Goal: Transaction & Acquisition: Purchase product/service

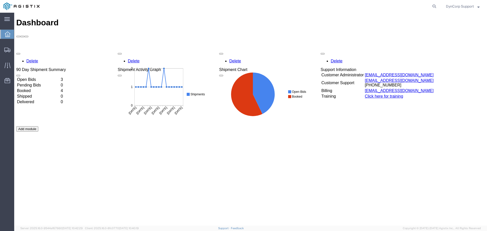
click at [37, 77] on td "Open Bids" at bounding box center [38, 79] width 43 height 5
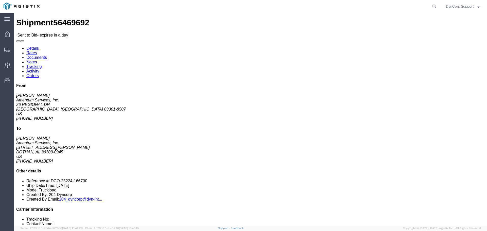
click link "Notes"
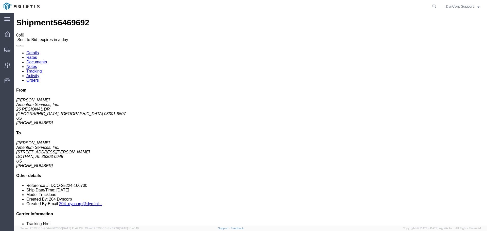
click at [28, 51] on link "Details" at bounding box center [32, 53] width 12 height 4
click icon "button"
click h4 "Routing & Vehicle Information"
click span "56469692"
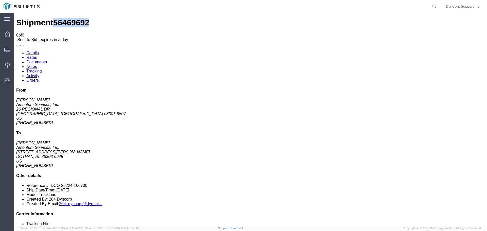
click span "56469692"
copy span "56469692"
drag, startPoint x: 236, startPoint y: 104, endPoint x: 230, endPoint y: 98, distance: 8.1
click div "Leg 1 - Truckload Vehicle 1: Flat Bed Number of trucks: 1"
click h4 "Routing & Vehicle Information"
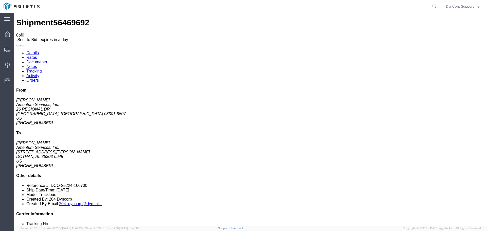
click h4 "Routing & Vehicle Information"
click link "Enter / Modify Bid"
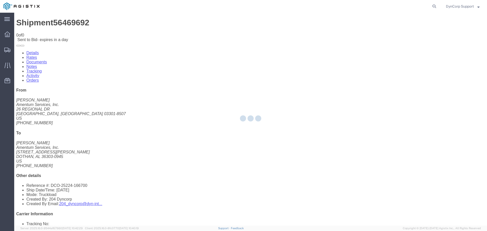
select select "3603"
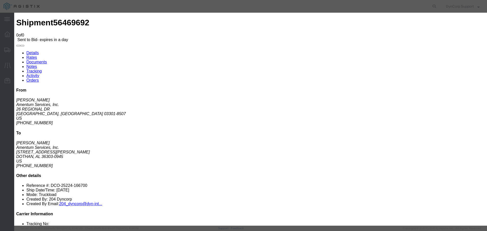
click input "text"
paste input "56469692"
type input "56469692"
click select "Select LTL 5+ Day LTL Economy 3 - 5 Day Less than Truckload TL Standard 3 - 5 D…"
select select "29547"
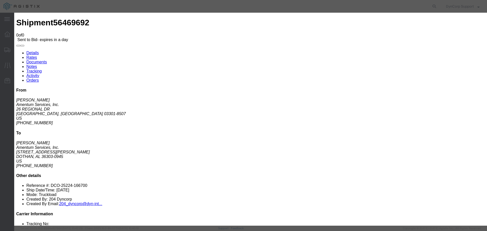
click select "Select LTL 5+ Day LTL Economy 3 - 5 Day Less than Truckload TL Standard 3 - 5 D…"
click input "text"
paste input "56469692"
type input "56469692"
click select "Select Air Less than Truckload Multi-Leg Ocean Freight Rail Small Parcel Truckl…"
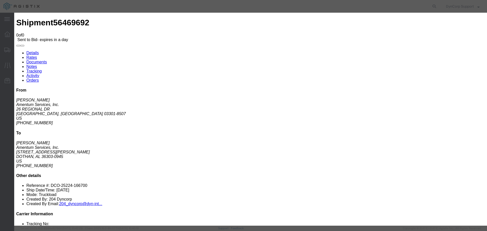
select select "TL"
click select "Select Air Less than Truckload Multi-Leg Ocean Freight Rail Small Parcel Truckl…"
click input "number"
type input "3300"
click div "Add charge"
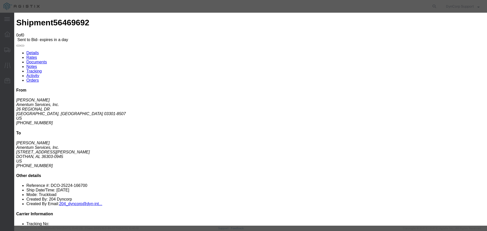
click button "Submit"
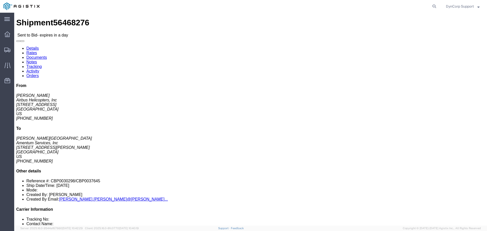
click div "Ship From Airbus Helicopters, Inc ([PERSON_NAME]) [STREET_ADDRESS] [PHONE_NUMBE…"
click button "button"
click link "Notes"
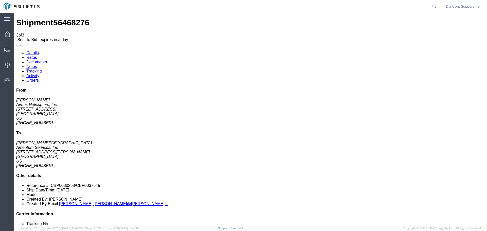
click at [30, 51] on link "Details" at bounding box center [32, 53] width 12 height 4
click div "Ship From Airbus Helicopters, Inc ([PERSON_NAME]) [STREET_ADDRESS] [PHONE_NUMBE…"
click button "button"
click h4 "Routing & Vehicle Information"
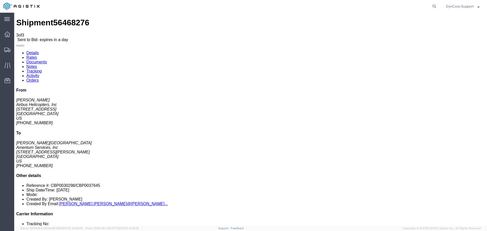
click span "56468276"
copy span "56468276"
click div "Ship From Airbus Helicopters, Inc ([PERSON_NAME]) [STREET_ADDRESS] [PHONE_NUMBE…"
click div "1 Crate(s) Total weight: 600.00 LBS Dimensions: L 193.00 x W 25.00 x H 15.00 IN…"
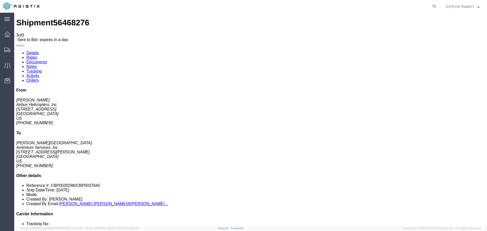
click button "button"
click link "Enter / Modify Bid"
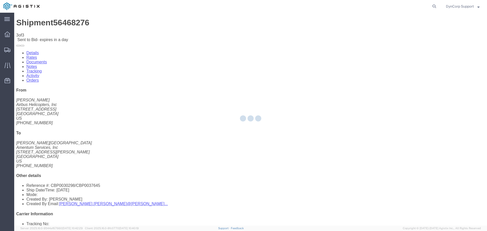
select select "3603"
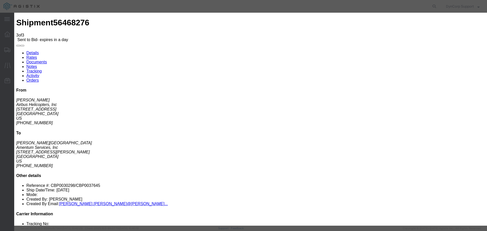
drag, startPoint x: 159, startPoint y: 58, endPoint x: 199, endPoint y: 59, distance: 40.1
click input "text"
paste input "56468276"
type input "56468276"
click input "text"
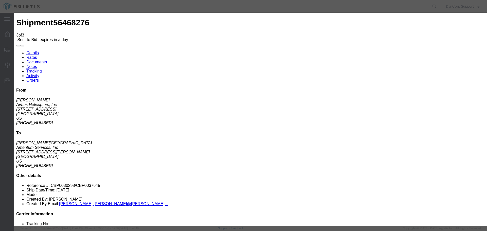
paste input "56468276"
type input "56468276"
click div "Bid Information Vendor Select Magellan Transport Logistics Service Level Select…"
drag, startPoint x: 253, startPoint y: 44, endPoint x: 254, endPoint y: 50, distance: 6.0
click select "Select LTL 5+ Day LTL Economy 3 - 5 Day Less than Truckload TL Standard 3 - 5 D…"
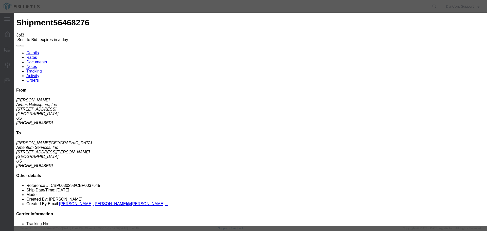
select select "29547"
click select "Select LTL 5+ Day LTL Economy 3 - 5 Day Less than Truckload TL Standard 3 - 5 D…"
click select "Select Air Less than Truckload Multi-Leg Ocean Freight Rail Small Parcel Truckl…"
select select "TL"
click select "Select Air Less than Truckload Multi-Leg Ocean Freight Rail Small Parcel Truckl…"
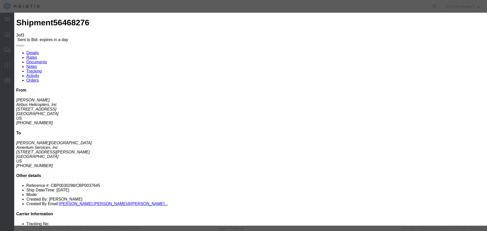
click input "number"
type input "1133"
click div "Submit Close"
click button "Submit"
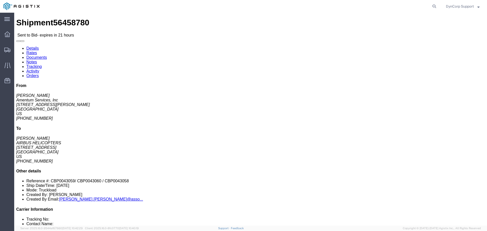
click div "Ship From Amentum Services, Inc ([PERSON_NAME]) [STREET_ADDRESS][PERSON_NAME] […"
click button "button"
click span "56458780"
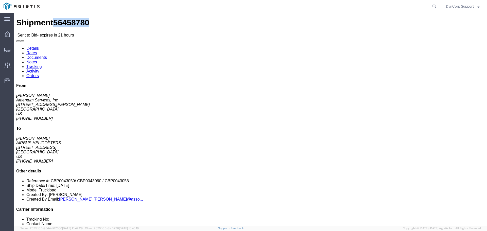
copy span "56458780"
click link "Notes"
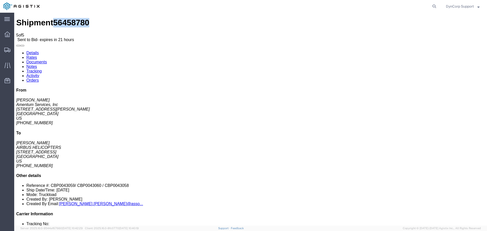
click at [30, 51] on link "Details" at bounding box center [32, 53] width 12 height 4
click button "button"
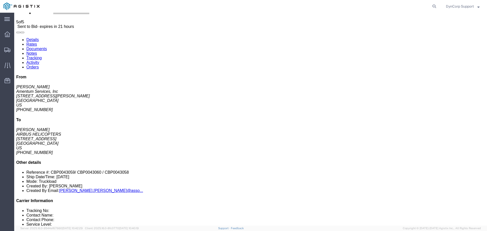
scroll to position [25, 0]
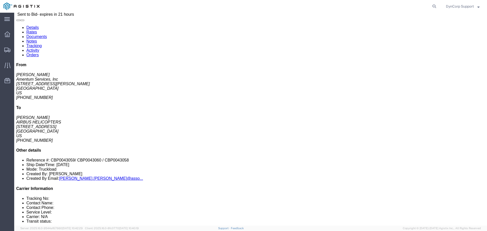
drag, startPoint x: 61, startPoint y: 110, endPoint x: 52, endPoint y: 102, distance: 11.2
click h2 "Package Information"
click button "button"
click link "Enter / Modify Bid"
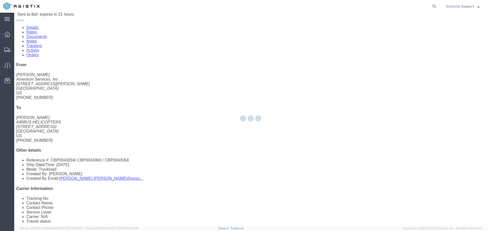
select select "3603"
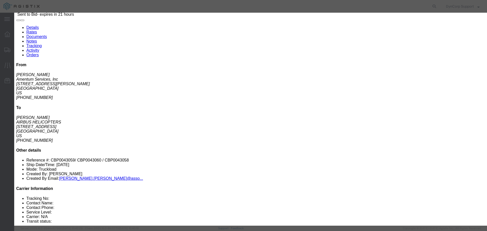
drag, startPoint x: 151, startPoint y: 55, endPoint x: 196, endPoint y: 56, distance: 44.9
click input "text"
paste input "56458780"
type input "56458780"
click select "Select LTL 5+ Day LTL Economy 3 - 5 Day Less than Truckload TL Standard 3 - 5 D…"
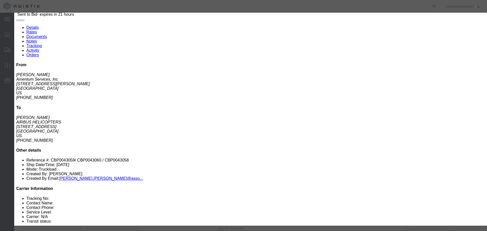
select select "29547"
click select "Select LTL 5+ Day LTL Economy 3 - 5 Day Less than Truckload TL Standard 3 - 5 D…"
click input "text"
paste input "56458780"
type input "56458780"
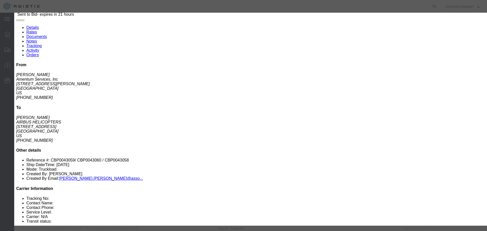
click select "Select Air Less than Truckload Multi-Leg Ocean Freight Rail Small Parcel Truckl…"
select select "TL"
click select "Select Air Less than Truckload Multi-Leg Ocean Freight Rail Small Parcel Truckl…"
click input "number"
type input "826"
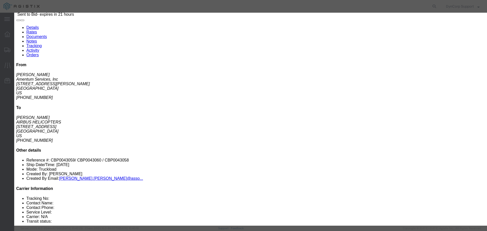
click div "Mode Select Air Less than Truckload Multi-Leg Ocean Freight Rail Small Parcel T…"
click button "Submit"
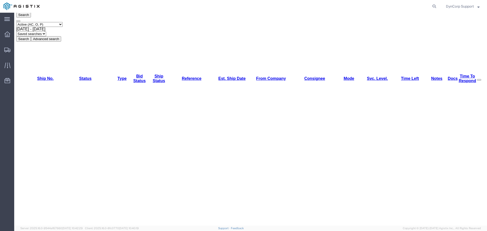
scroll to position [0, 0]
